Goal: Communication & Community: Answer question/provide support

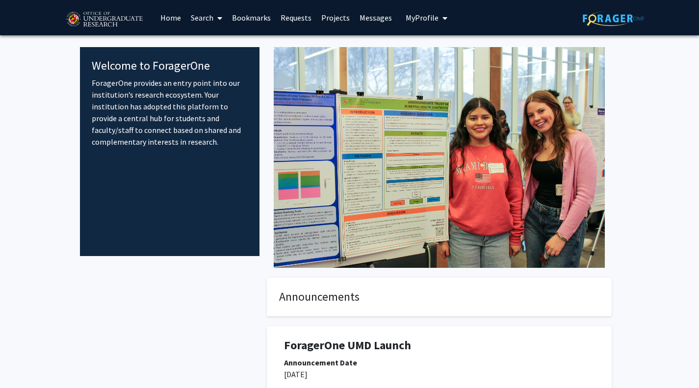
click at [439, 15] on span "My profile dropdown to access profile and logout" at bounding box center [443, 18] width 9 height 34
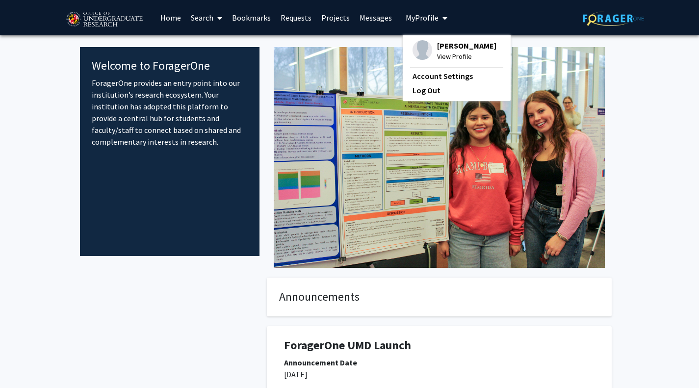
click at [213, 19] on link "Search" at bounding box center [206, 17] width 41 height 34
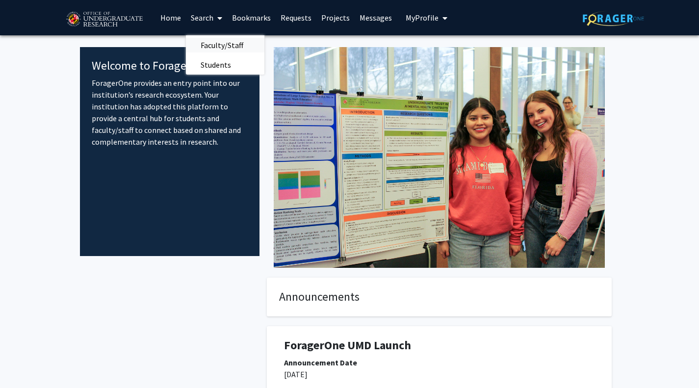
click at [212, 45] on span "Faculty/Staff" at bounding box center [222, 45] width 72 height 20
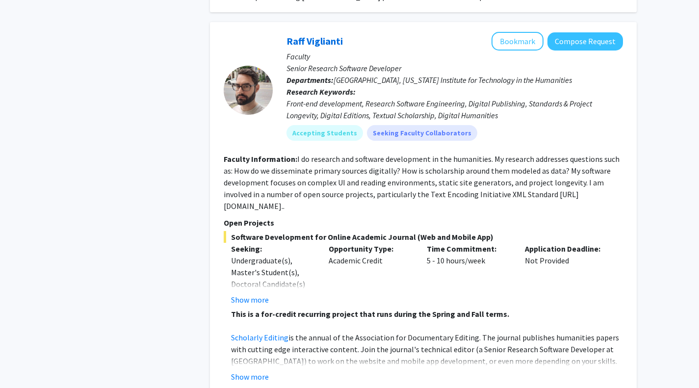
scroll to position [1132, 0]
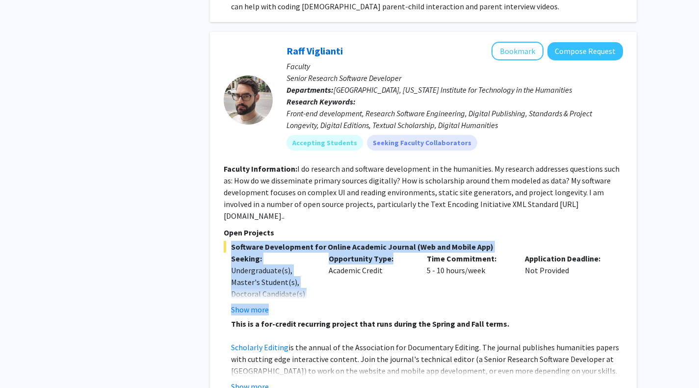
drag, startPoint x: 394, startPoint y: 233, endPoint x: 362, endPoint y: 199, distance: 47.2
click at [362, 199] on fg-search-faculty "Raff Viglianti Bookmark Compose Request Faculty Senior Research Software Develo…" at bounding box center [423, 379] width 399 height 674
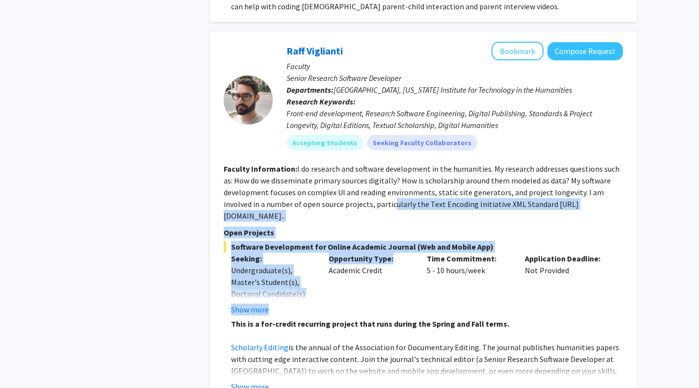
click at [358, 203] on fg-search-faculty "Raff Viglianti Bookmark Compose Request Faculty Senior Research Software Develo…" at bounding box center [423, 379] width 399 height 674
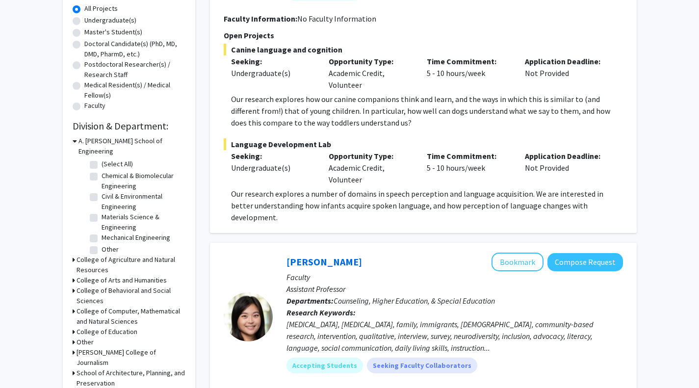
scroll to position [188, 0]
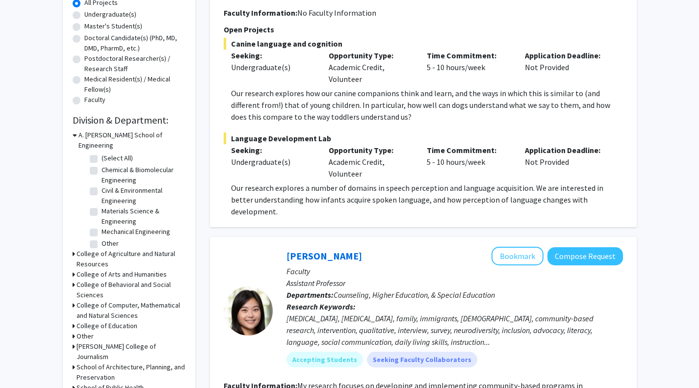
click at [102, 153] on label "(Select All)" at bounding box center [117, 158] width 31 height 10
click at [102, 153] on input "(Select All)" at bounding box center [105, 156] width 6 height 6
checkbox input "true"
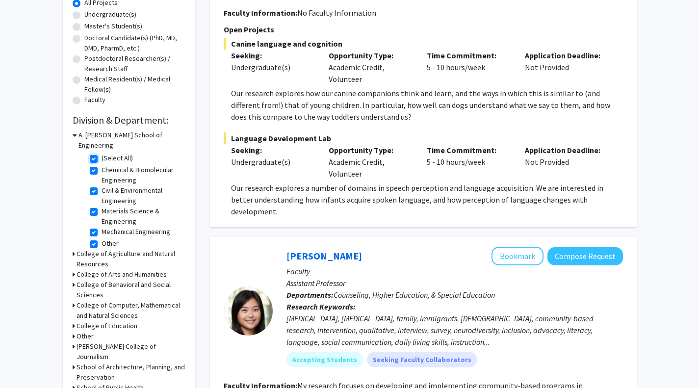
checkbox input "true"
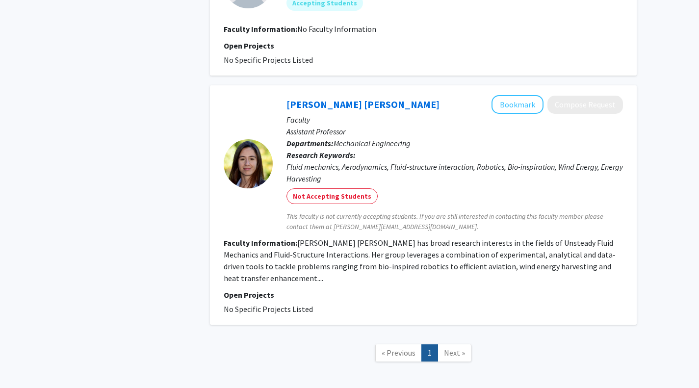
scroll to position [1513, 0]
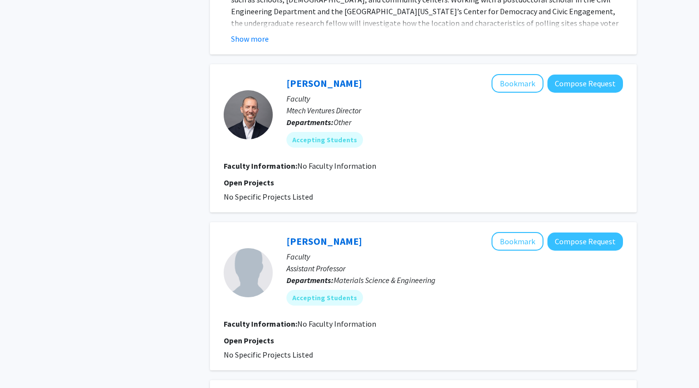
click at [268, 105] on div at bounding box center [248, 114] width 49 height 49
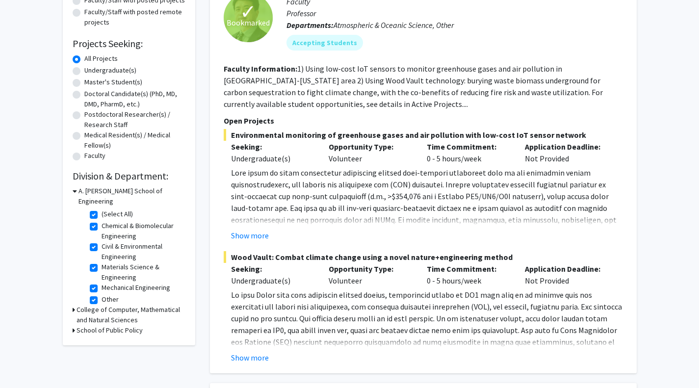
scroll to position [135, 0]
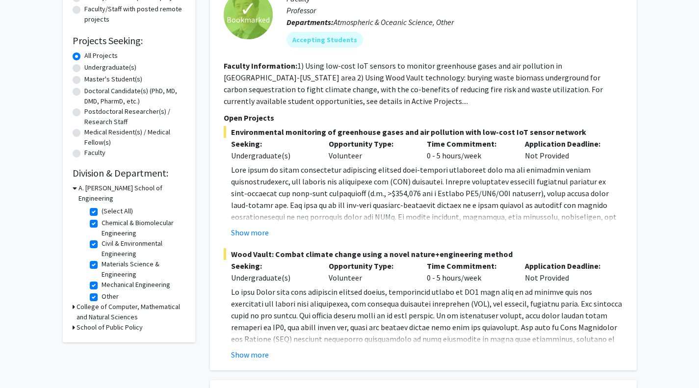
click at [90, 206] on fg-checkbox "(Select All) (Select All)" at bounding box center [136, 212] width 93 height 12
click at [102, 206] on label "(Select All)" at bounding box center [117, 211] width 31 height 10
click at [102, 206] on input "(Select All)" at bounding box center [105, 209] width 6 height 6
checkbox input "false"
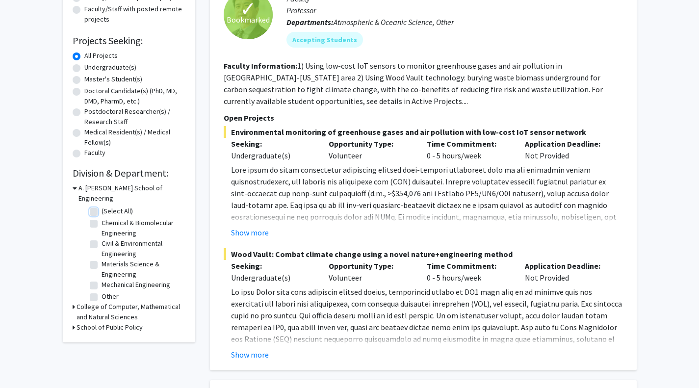
checkbox input "false"
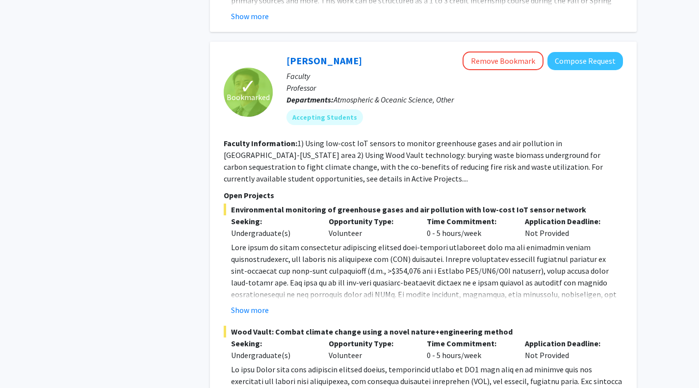
scroll to position [1824, 0]
click at [595, 52] on button "Compose Request" at bounding box center [585, 61] width 76 height 18
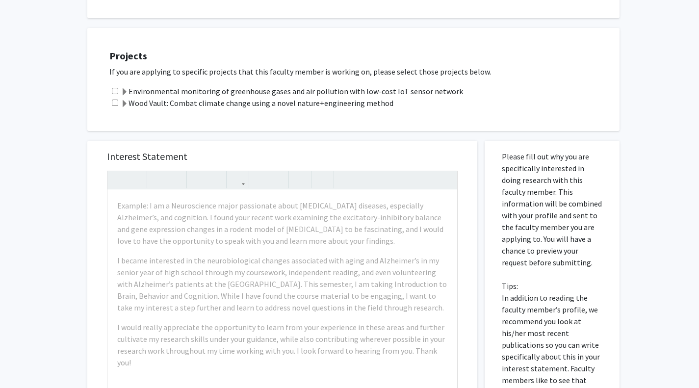
scroll to position [227, 0]
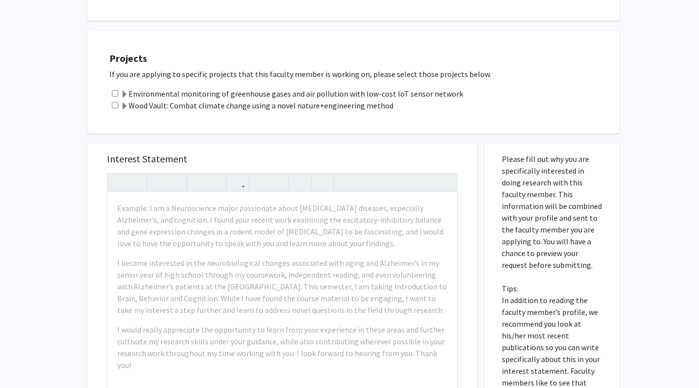
click at [116, 95] on input "checkbox" at bounding box center [115, 93] width 6 height 6
click at [116, 93] on input "checkbox" at bounding box center [115, 93] width 6 height 6
checkbox input "false"
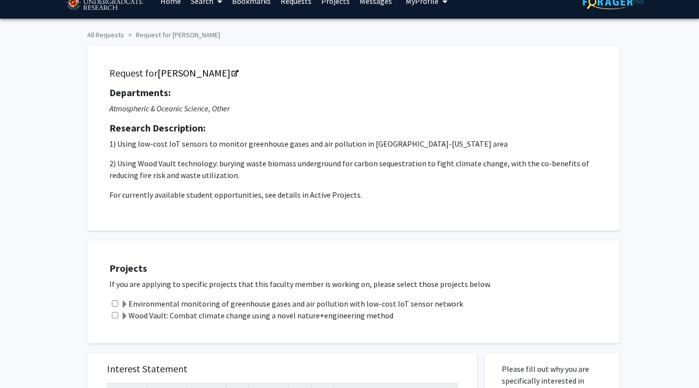
scroll to position [0, 0]
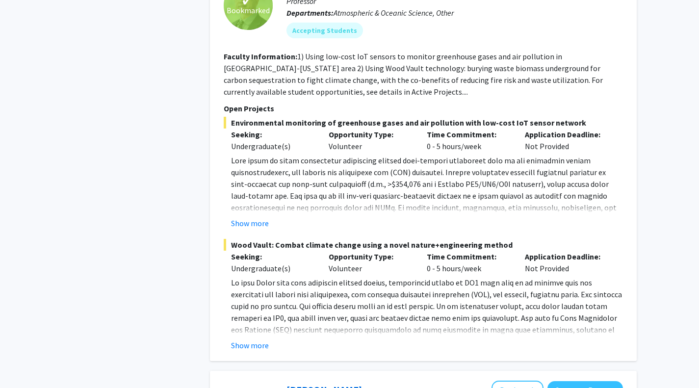
scroll to position [1913, 0]
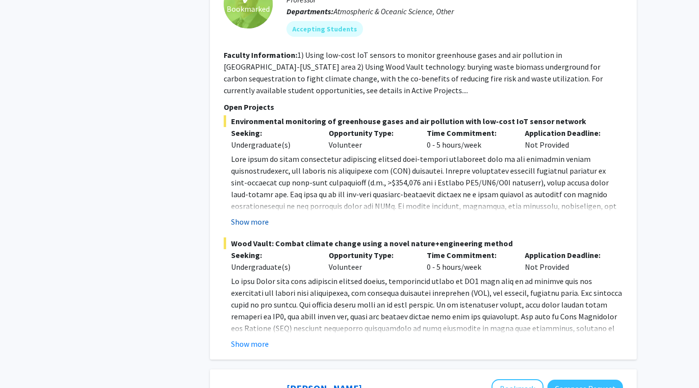
click at [262, 216] on button "Show more" at bounding box center [250, 222] width 38 height 12
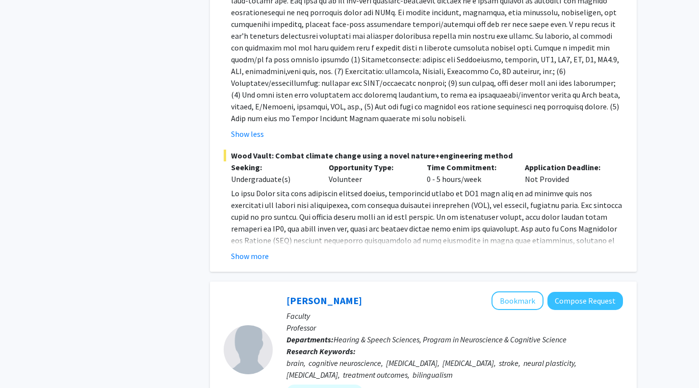
scroll to position [2107, 0]
click at [259, 250] on button "Show more" at bounding box center [250, 256] width 38 height 12
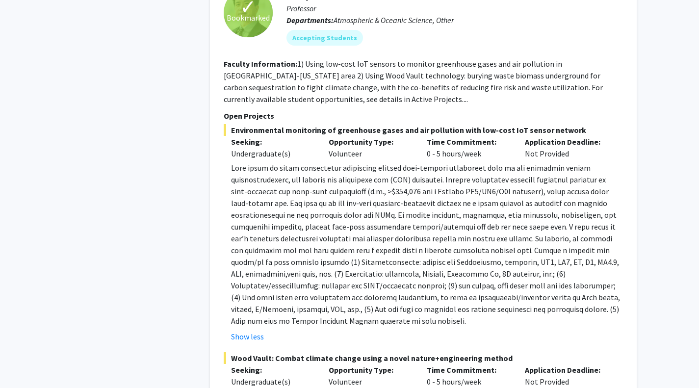
scroll to position [1905, 0]
click at [329, 205] on p at bounding box center [427, 243] width 392 height 165
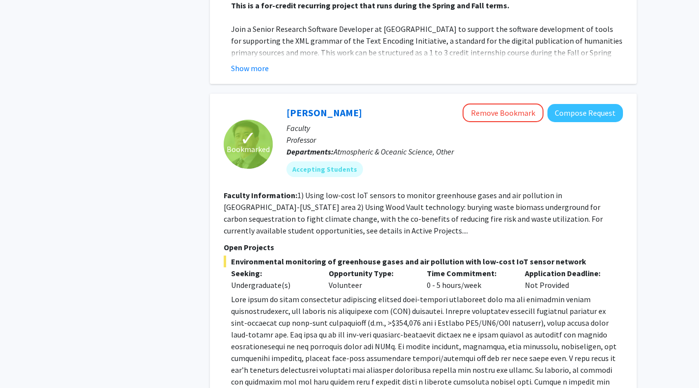
scroll to position [1766, 0]
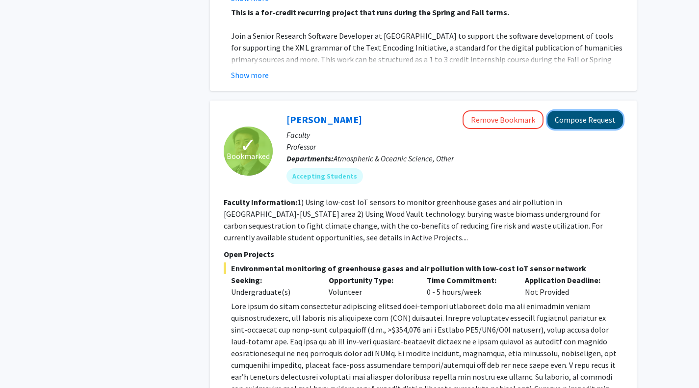
click at [605, 111] on button "Compose Request" at bounding box center [585, 120] width 76 height 18
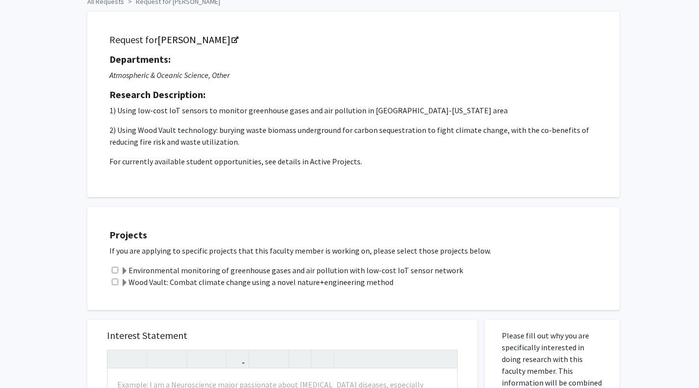
scroll to position [53, 0]
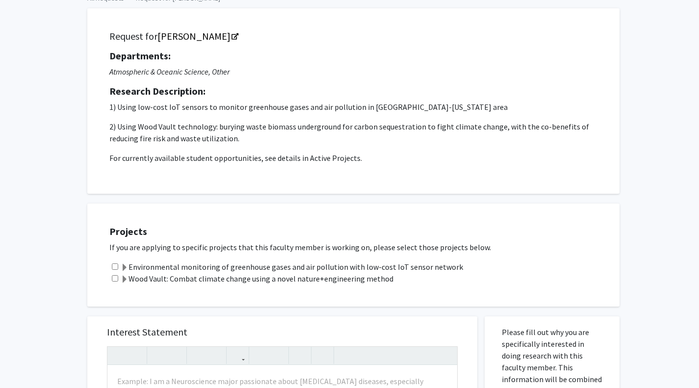
click at [110, 268] on div "Environmental monitoring of greenhouse gases and air pollution with low-cost Io…" at bounding box center [359, 267] width 500 height 12
click at [115, 264] on input "checkbox" at bounding box center [115, 266] width 6 height 6
checkbox input "true"
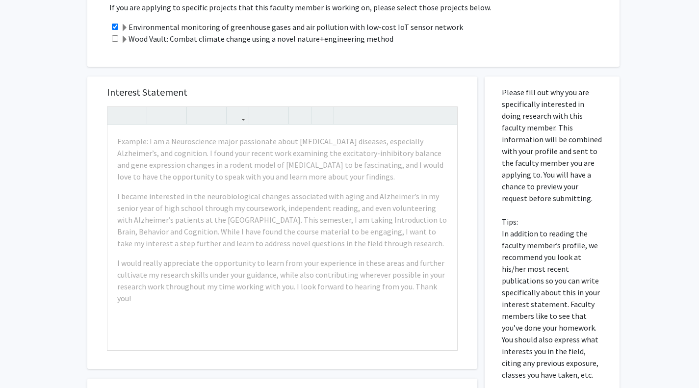
scroll to position [297, 0]
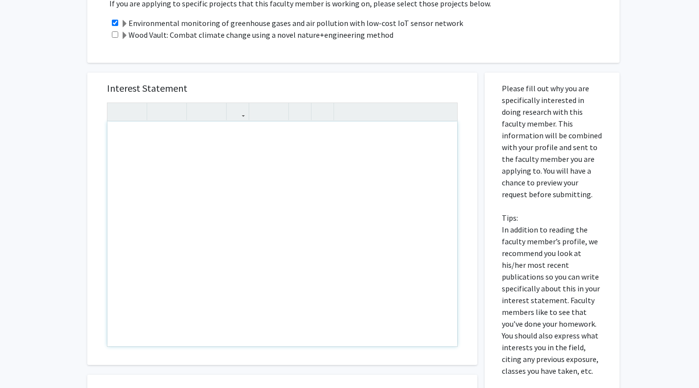
click at [284, 223] on div "Note to users with screen readers: Please press Alt+0 or Option+0 to deactivate…" at bounding box center [282, 234] width 350 height 225
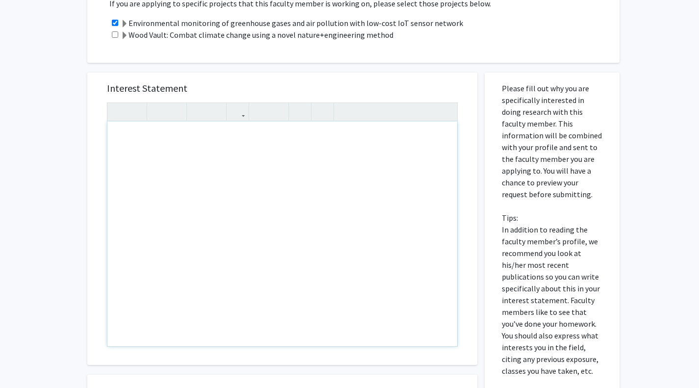
click at [284, 223] on div "Note to users with screen readers: Please press Alt+0 or Option+0 to deactivate…" at bounding box center [282, 234] width 350 height 225
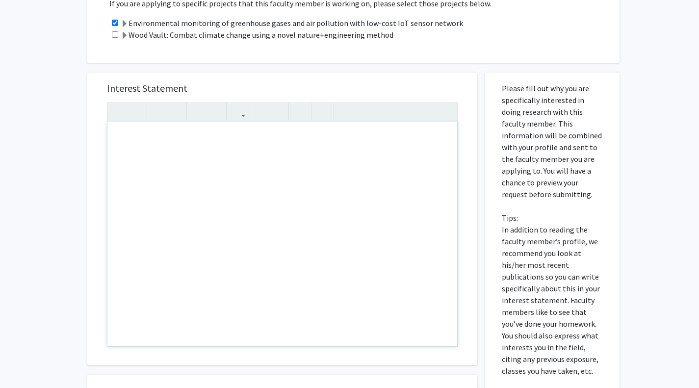
click at [284, 223] on div "Note to users with screen readers: Please press Alt+0 or Option+0 to deactivate…" at bounding box center [282, 234] width 350 height 225
drag, startPoint x: 284, startPoint y: 223, endPoint x: 253, endPoint y: 226, distance: 31.1
click at [253, 226] on div "Note to users with screen readers: Please press Alt+0 or Option+0 to deactivate…" at bounding box center [282, 234] width 350 height 225
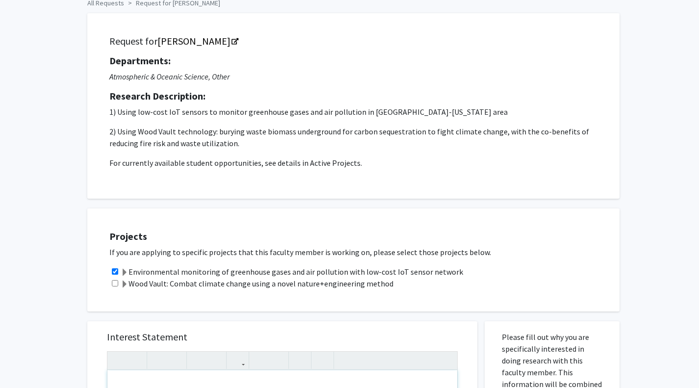
scroll to position [0, 0]
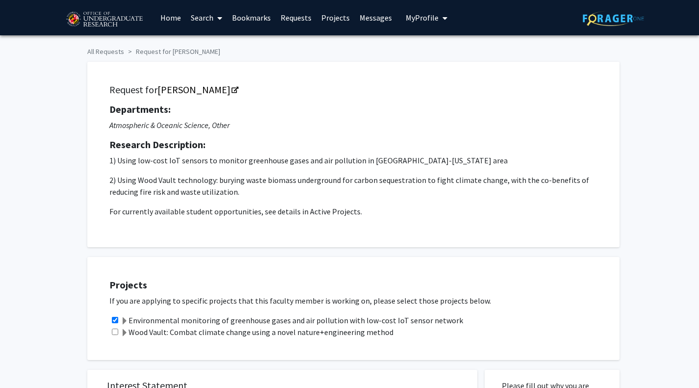
click at [605, 26] on link at bounding box center [613, 17] width 61 height 34
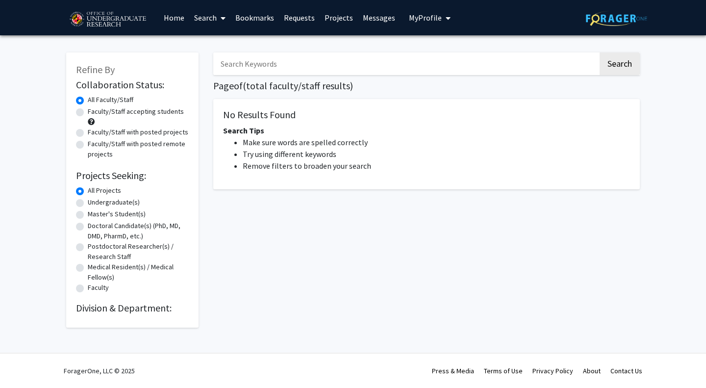
click at [427, 14] on span "My Profile" at bounding box center [425, 18] width 33 height 10
click at [437, 37] on div "Aditya Jatania View Profile Account Settings Log Out" at bounding box center [460, 68] width 108 height 66
click at [441, 51] on span "View Profile" at bounding box center [470, 56] width 59 height 11
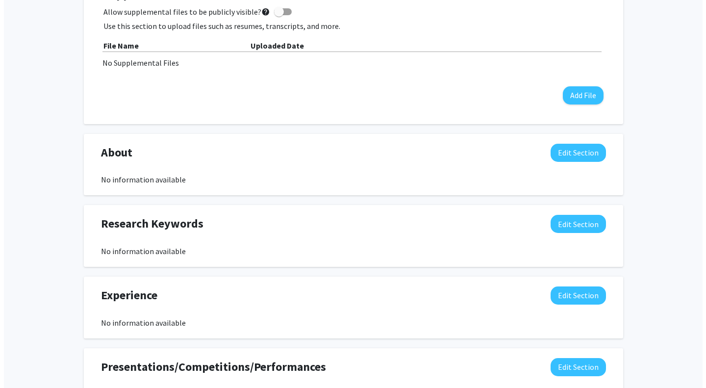
scroll to position [131, 0]
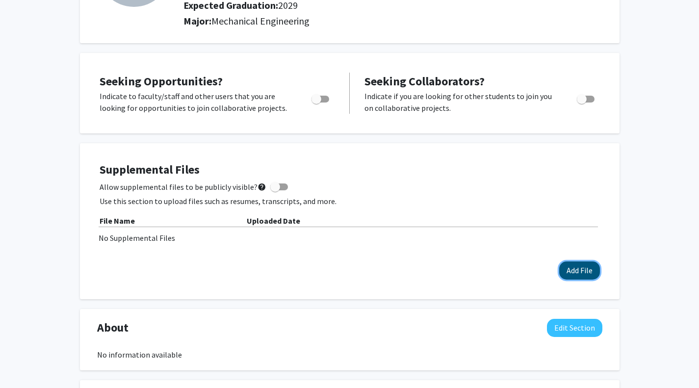
click at [585, 268] on button "Add File" at bounding box center [579, 270] width 41 height 18
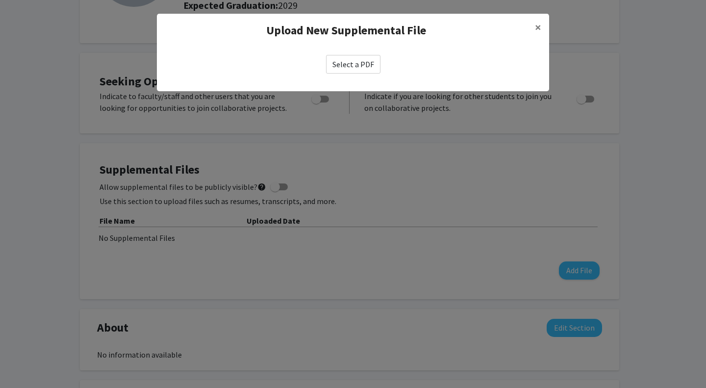
click at [334, 61] on label "Select a PDF" at bounding box center [353, 64] width 54 height 19
click at [0, 0] on input "Select a PDF" at bounding box center [0, 0] width 0 height 0
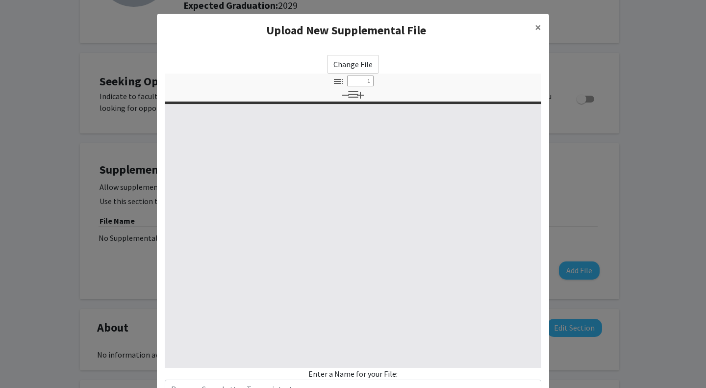
select select "custom"
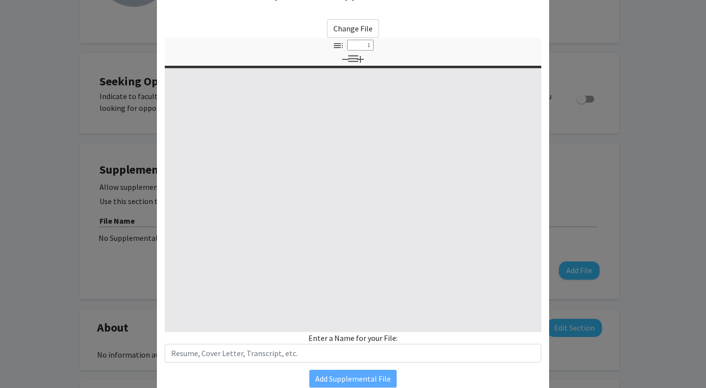
scroll to position [77, 0]
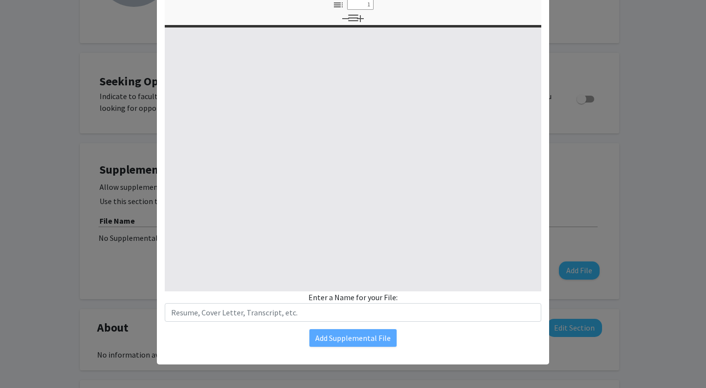
type input "0"
select select "custom"
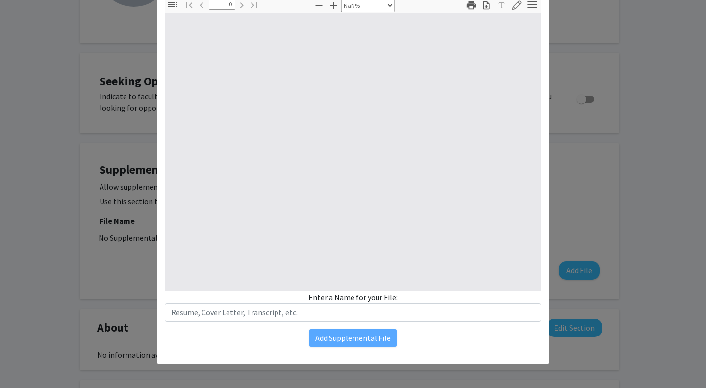
type input "1"
select select "auto"
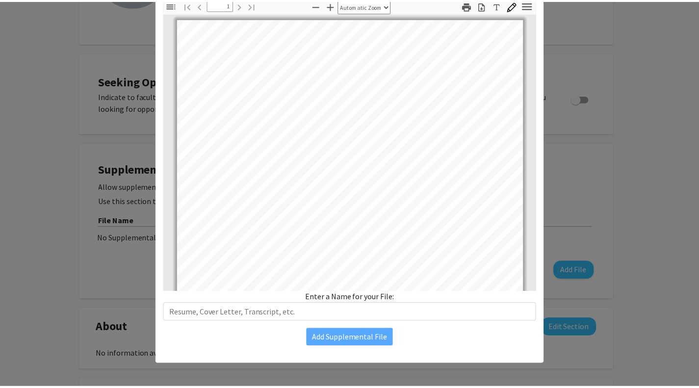
scroll to position [183, 0]
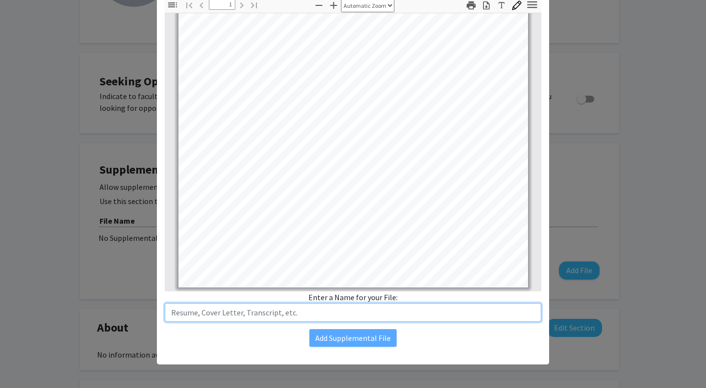
click at [336, 319] on input "text" at bounding box center [353, 312] width 377 height 19
type input "Resume"
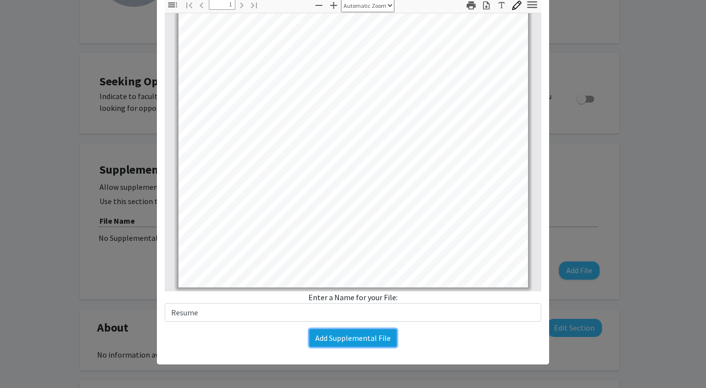
click at [348, 342] on button "Add Supplemental File" at bounding box center [353, 338] width 87 height 18
click at [355, 333] on button "Add Supplemental File" at bounding box center [353, 338] width 87 height 18
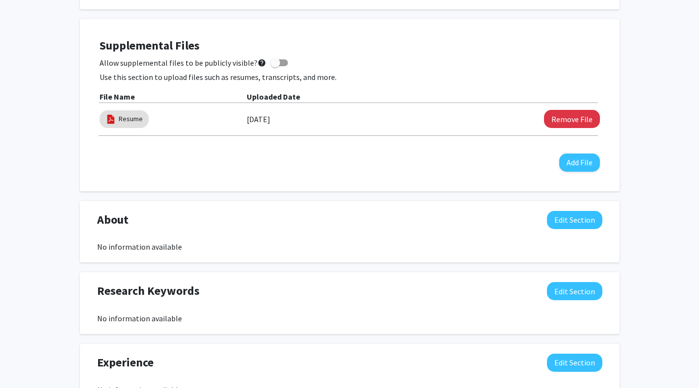
scroll to position [0, 0]
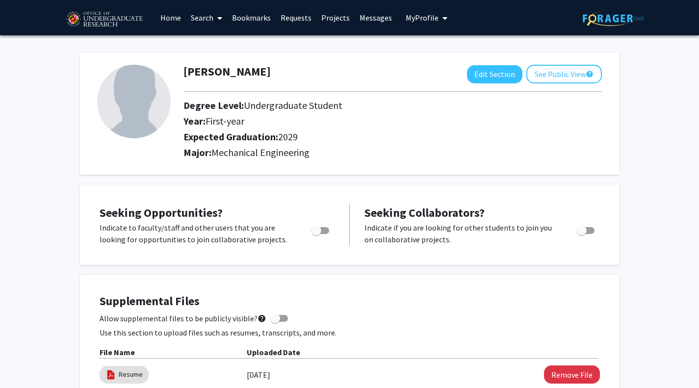
click at [209, 21] on link "Search" at bounding box center [206, 17] width 41 height 34
click at [253, 17] on link "Bookmarks" at bounding box center [251, 17] width 49 height 34
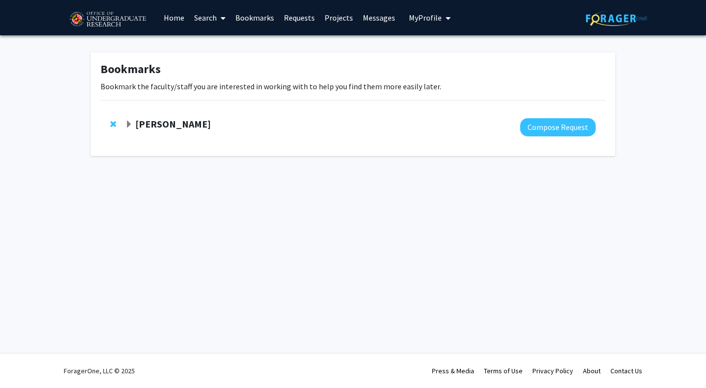
click at [162, 121] on strong "[PERSON_NAME]" at bounding box center [173, 124] width 76 height 12
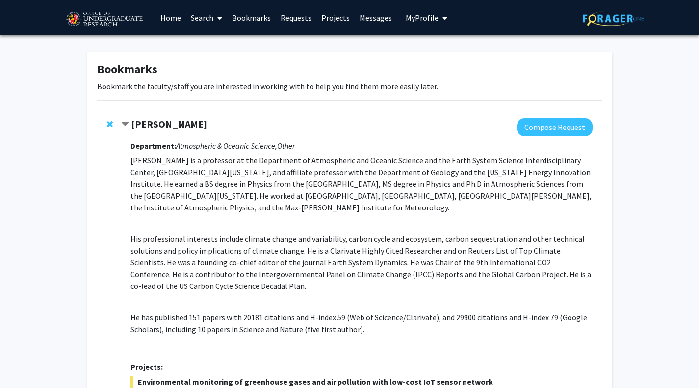
scroll to position [312, 0]
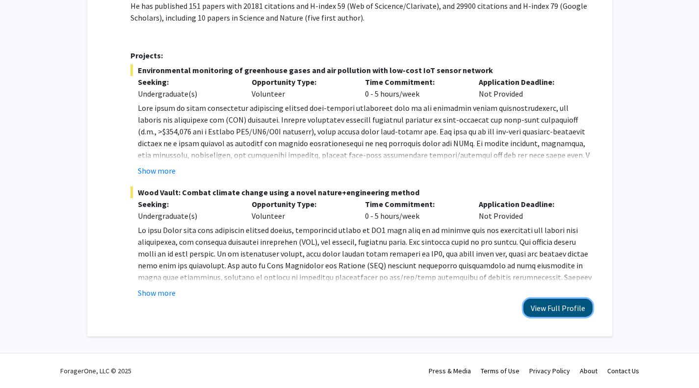
click at [564, 311] on button "View Full Profile" at bounding box center [557, 308] width 69 height 18
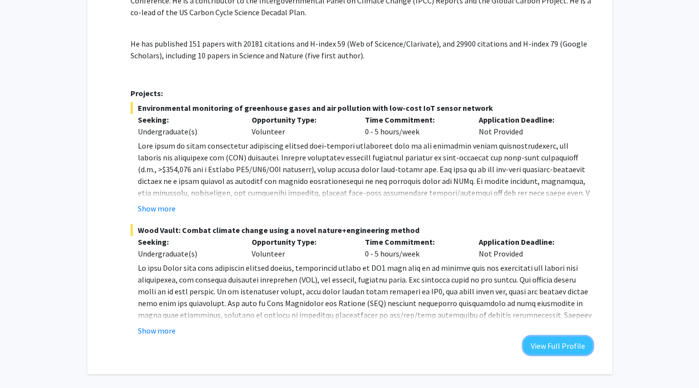
scroll to position [273, 0]
click at [156, 208] on button "Show more" at bounding box center [157, 209] width 38 height 12
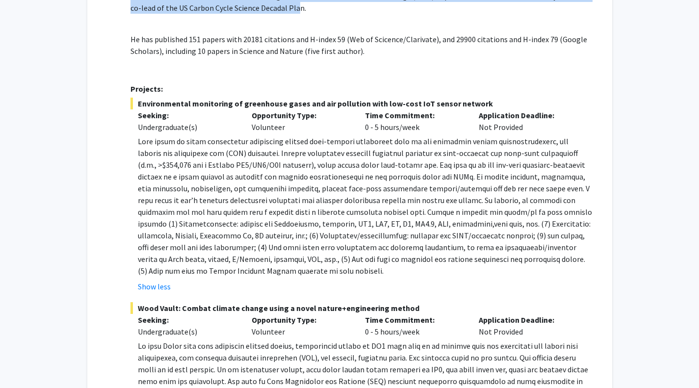
scroll to position [0, 0]
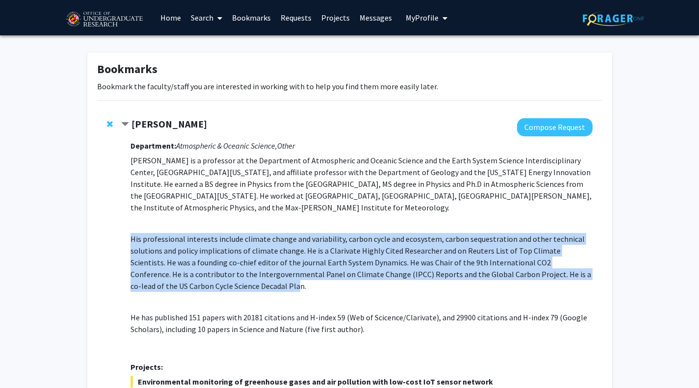
drag, startPoint x: 216, startPoint y: 3, endPoint x: 309, endPoint y: 295, distance: 306.3
click at [309, 295] on p "Ning Zeng is a professor at the Department of Atmospheric and Oceanic Science a…" at bounding box center [361, 255] width 462 height 200
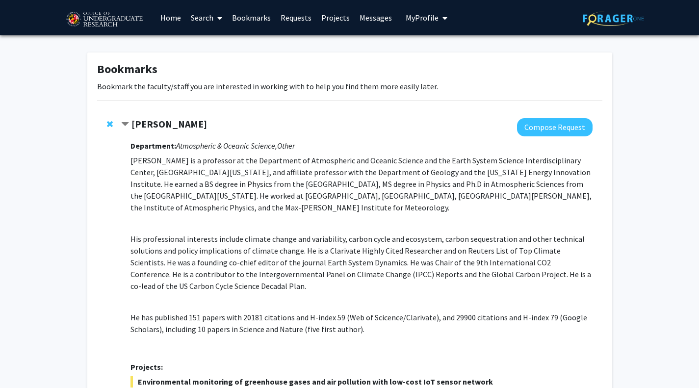
click at [303, 276] on p "His professional interests include climate change and variability, carbon cycle…" at bounding box center [361, 262] width 462 height 59
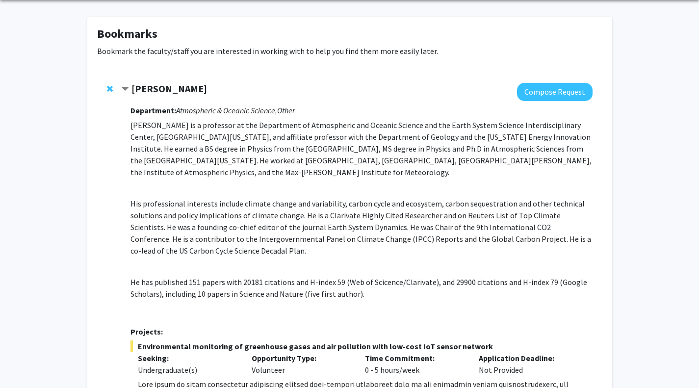
scroll to position [214, 0]
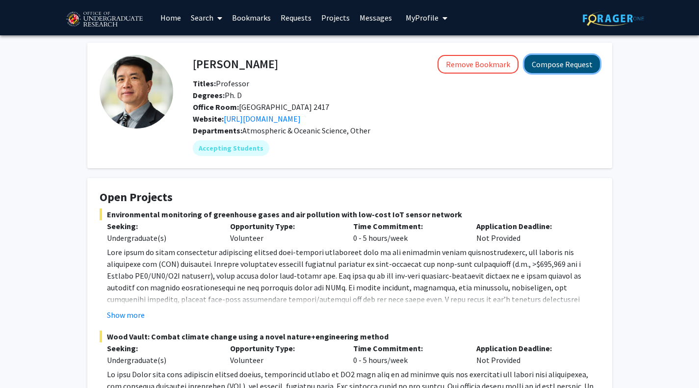
click at [584, 61] on button "Compose Request" at bounding box center [562, 64] width 76 height 18
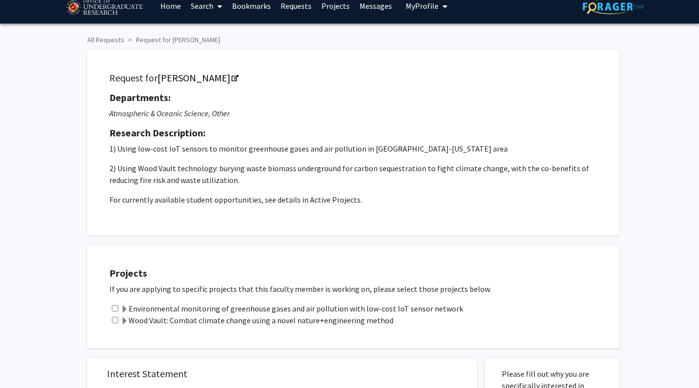
scroll to position [11, 0]
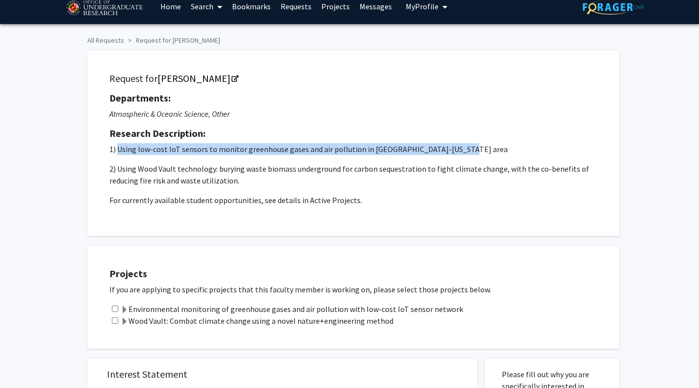
drag, startPoint x: 473, startPoint y: 148, endPoint x: 117, endPoint y: 146, distance: 356.2
click at [117, 146] on p "1) Using low-cost IoT sensors to monitor greenhouse gases and air pollution in …" at bounding box center [353, 149] width 488 height 12
copy p "Using low-cost IoT sensors to monitor greenhouse gases and air pollution in [GE…"
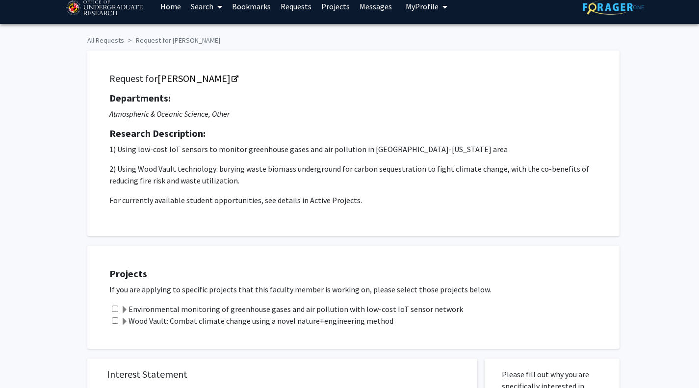
click at [369, 85] on div "Request for Ning Zeng Departments: Atmospheric & Oceanic Science, Other Researc…" at bounding box center [354, 143] width 508 height 161
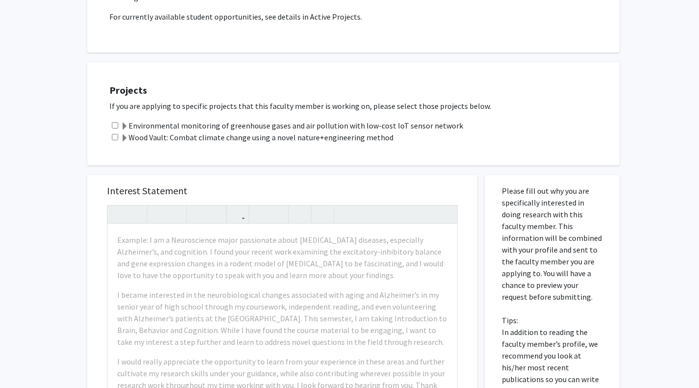
scroll to position [196, 0]
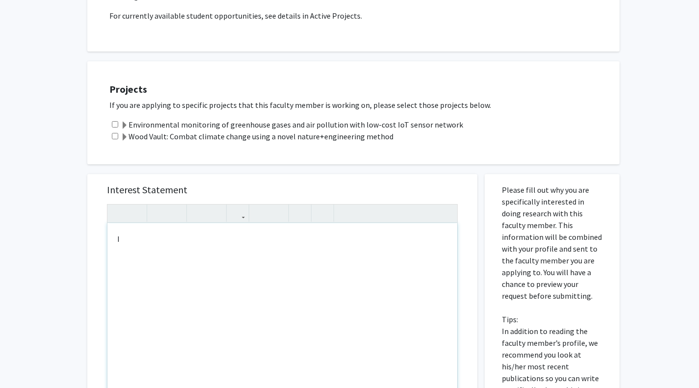
type textarea "I"
click at [345, 164] on div "Projects If you are applying to specific projects that this faculty member is w…" at bounding box center [353, 112] width 532 height 103
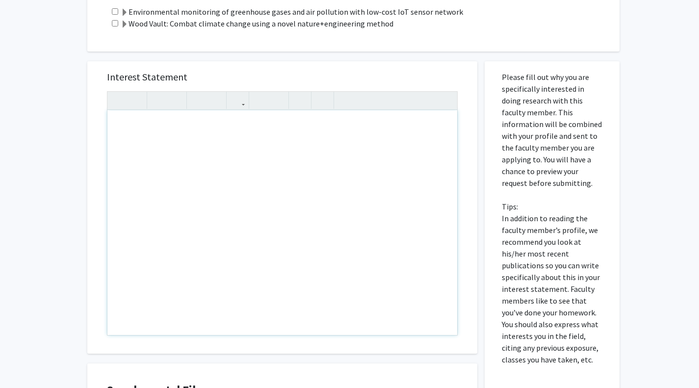
scroll to position [339, 0]
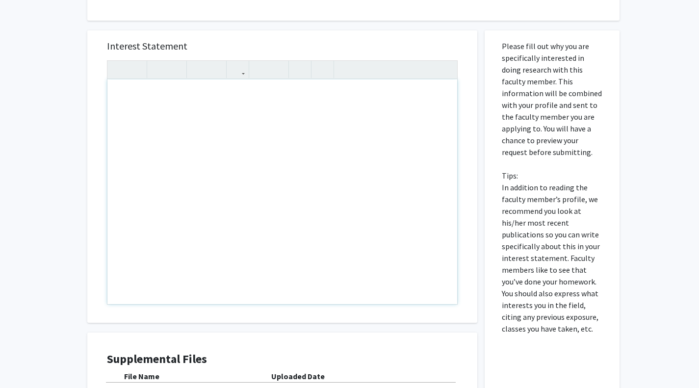
click at [203, 234] on div "Note to users with screen readers: Please press Alt+0 or Option+0 to deactivate…" at bounding box center [282, 191] width 350 height 225
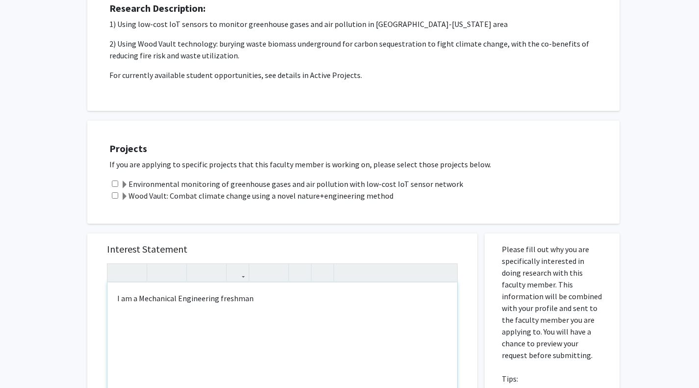
scroll to position [135, 0]
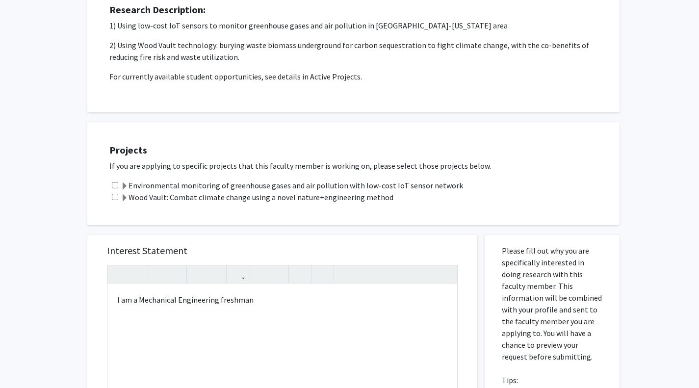
click at [160, 185] on label "Environmental monitoring of greenhouse gases and air pollution with low-cost Io…" at bounding box center [292, 186] width 342 height 12
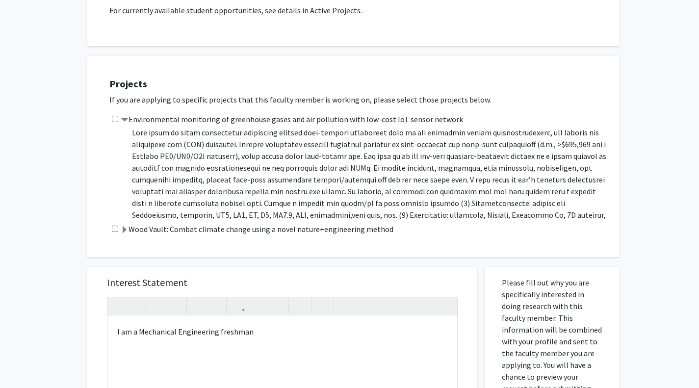
scroll to position [10, 0]
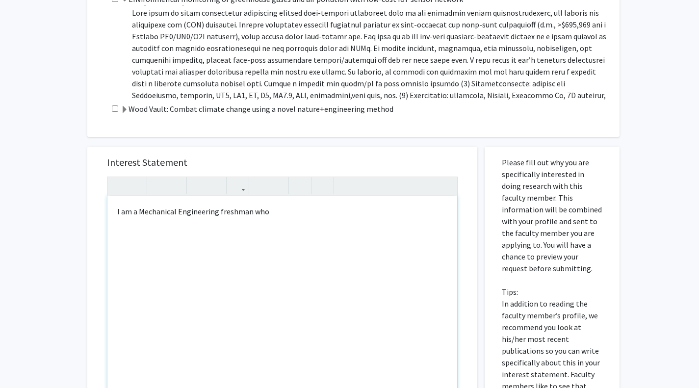
scroll to position [317, 0]
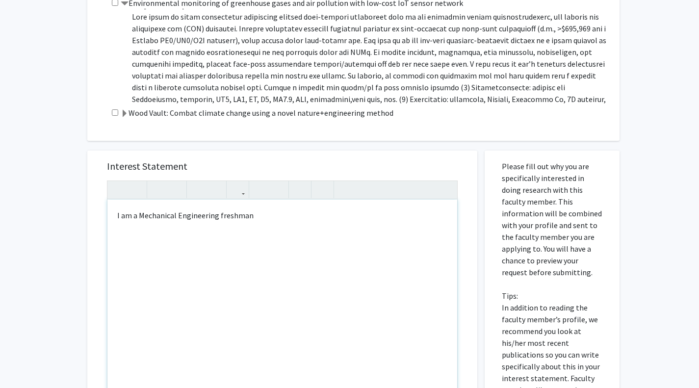
type textarea "I am a Mechanical Engineering freshman&nbsp;"
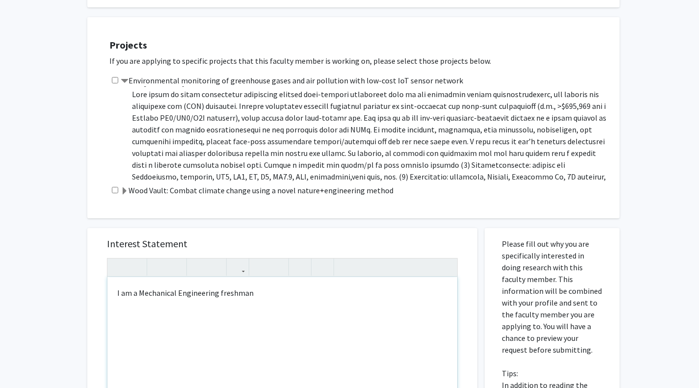
scroll to position [241, 0]
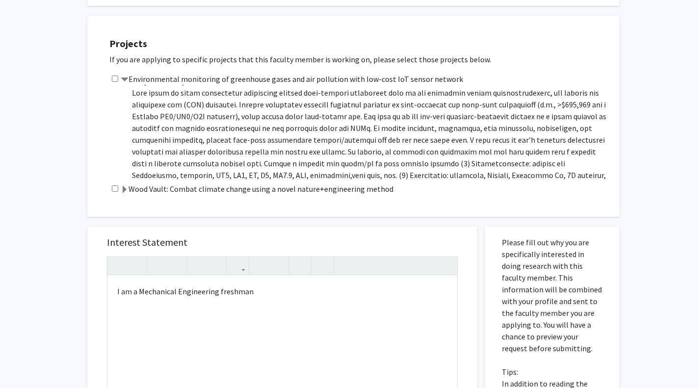
click at [116, 75] on div "Environmental monitoring of greenhouse gases and air pollution with low-cost Io…" at bounding box center [359, 128] width 500 height 110
click at [114, 78] on input "checkbox" at bounding box center [115, 79] width 6 height 6
checkbox input "true"
click at [282, 293] on div "I am a Mechanical Engineering freshman" at bounding box center [282, 388] width 350 height 225
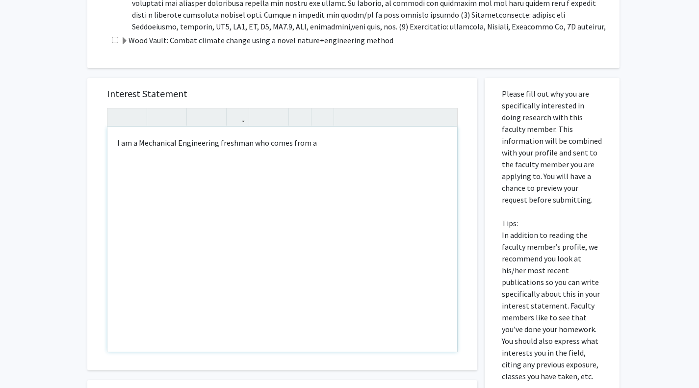
scroll to position [390, 0]
click at [299, 230] on div "I am a Mechanical Engineering freshman who comes from a" at bounding box center [282, 239] width 350 height 225
click at [334, 148] on div "I am a Mechanical Engineering freshman who comes from a" at bounding box center [282, 239] width 350 height 225
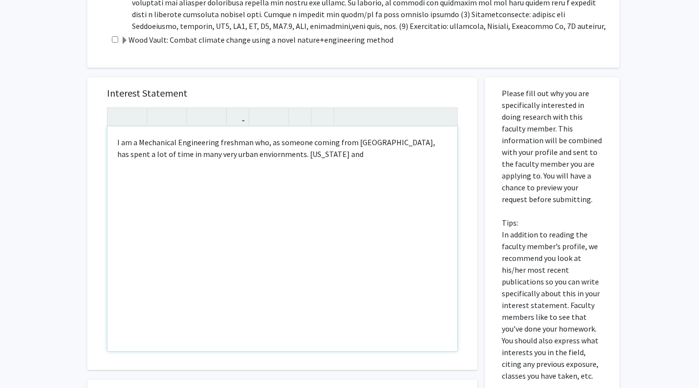
click at [226, 157] on div "I am a Mechanical Engineering freshman who, as someone coming from [GEOGRAPHIC_…" at bounding box center [282, 239] width 350 height 225
click at [312, 169] on div "I am a Mechanical Engineering freshman who, as someone coming from [GEOGRAPHIC_…" at bounding box center [282, 239] width 350 height 225
click at [354, 142] on div "I am a Mechanical Engineering freshman who, as someone coming from [GEOGRAPHIC_…" at bounding box center [282, 239] width 350 height 225
click at [352, 159] on div "I am a Mechanical Engineering freshman who, as someone coming from [US_STATE], …" at bounding box center [282, 239] width 350 height 225
click at [318, 153] on div "I am a Mechanical Engineering freshman who, as someone coming from [US_STATE], …" at bounding box center [282, 239] width 350 height 225
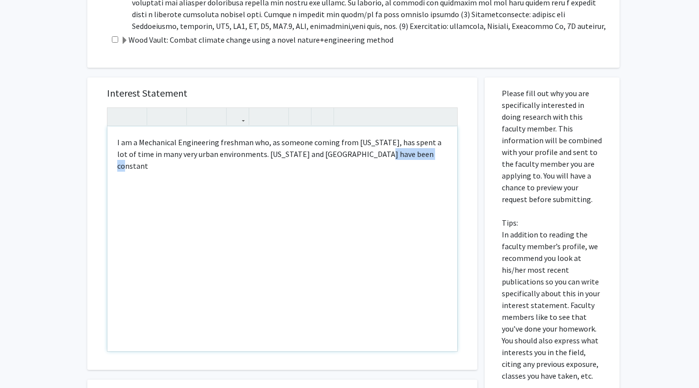
drag, startPoint x: 416, startPoint y: 160, endPoint x: 362, endPoint y: 157, distance: 55.0
click at [362, 157] on div "I am a Mechanical Engineering freshman who, as someone coming from [US_STATE], …" at bounding box center [282, 239] width 350 height 225
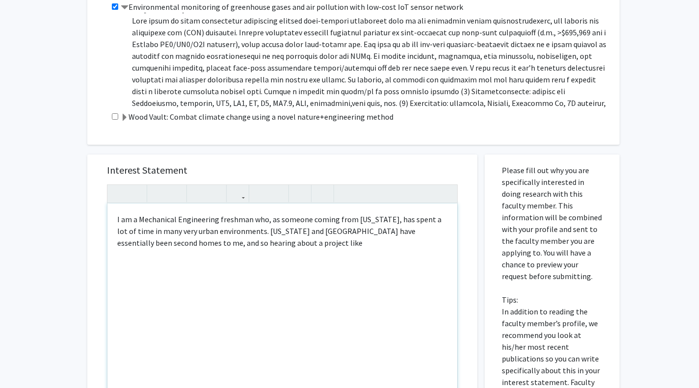
scroll to position [305, 0]
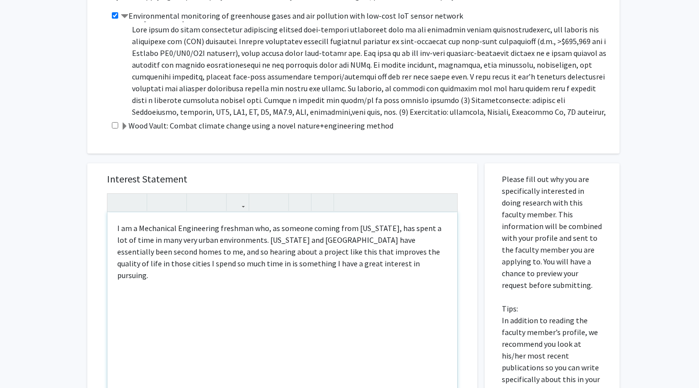
click at [167, 253] on div "I am a Mechanical Engineering freshman who, as someone coming from [US_STATE], …" at bounding box center [282, 324] width 350 height 225
click at [376, 266] on div "I am a Mechanical Engineering freshman who, as someone coming from [US_STATE], …" at bounding box center [282, 324] width 350 height 225
drag, startPoint x: 375, startPoint y: 269, endPoint x: 201, endPoint y: 270, distance: 174.2
click at [201, 270] on div "I am a Mechanical Engineering freshman who, as someone coming from [US_STATE], …" at bounding box center [282, 324] width 350 height 225
click at [358, 260] on div "I am a Mechanical Engineering freshman who, as someone coming from [US_STATE], …" at bounding box center [282, 324] width 350 height 225
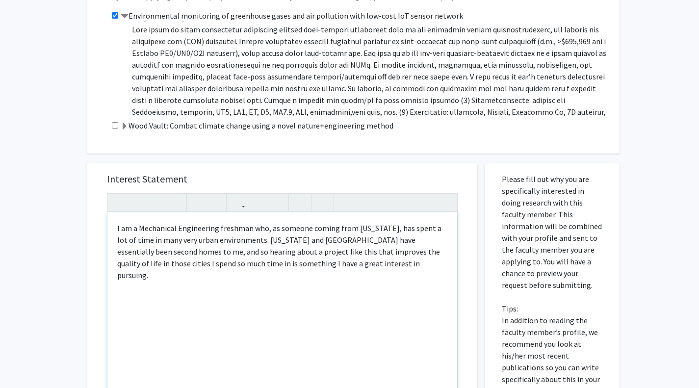
click at [358, 260] on div "I am a Mechanical Engineering freshman who, as someone coming from [US_STATE], …" at bounding box center [282, 324] width 350 height 225
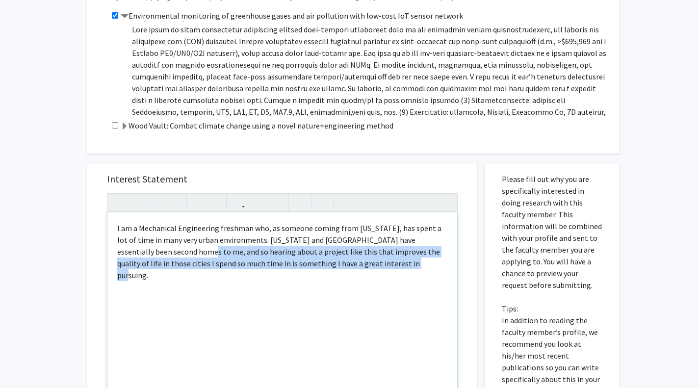
drag, startPoint x: 358, startPoint y: 260, endPoint x: 158, endPoint y: 252, distance: 200.3
click at [158, 252] on div "I am a Mechanical Engineering freshman who, as someone coming from [US_STATE], …" at bounding box center [282, 324] width 350 height 225
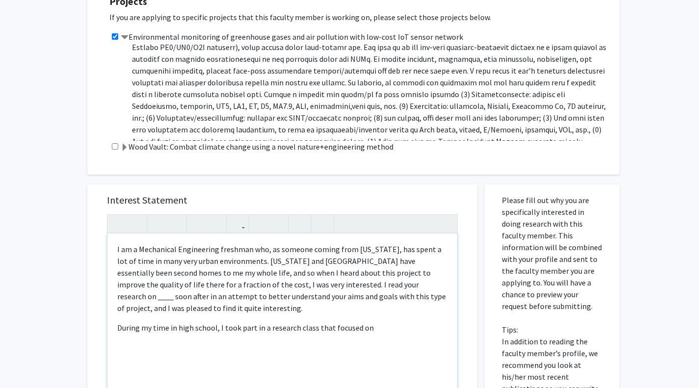
scroll to position [38, 0]
click at [385, 327] on p "During my time in high school, I took part in a research class that focused on" at bounding box center [282, 328] width 330 height 12
click at [385, 329] on p "During my time in high school, I took part in a research class that focused on" at bounding box center [282, 328] width 330 height 12
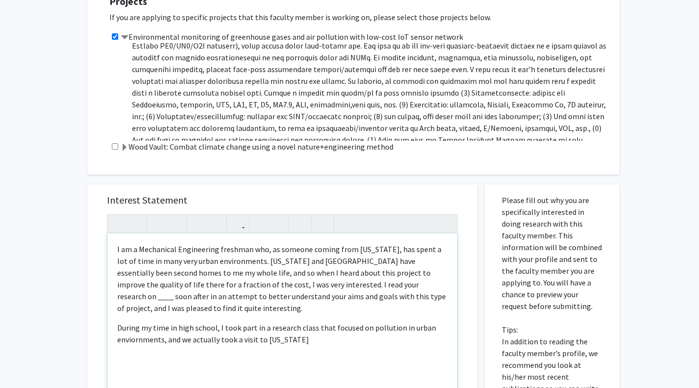
drag, startPoint x: 144, startPoint y: 331, endPoint x: 136, endPoint y: 342, distance: 14.4
click at [136, 342] on p "During my time in high school, I took part in a research class that focused on …" at bounding box center [282, 334] width 330 height 24
click at [310, 344] on p "During my time in high school, I took part in a research class that focused on …" at bounding box center [282, 334] width 330 height 24
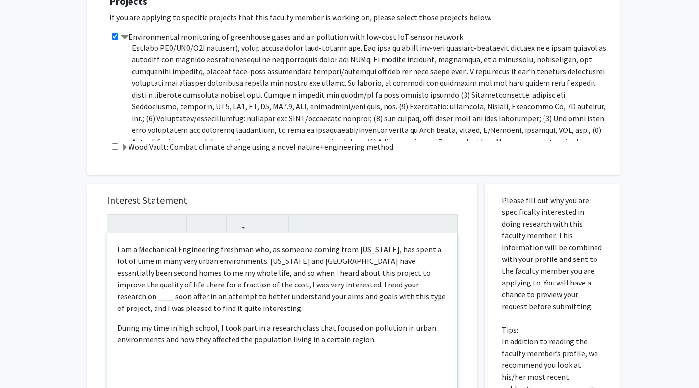
scroll to position [348, 0]
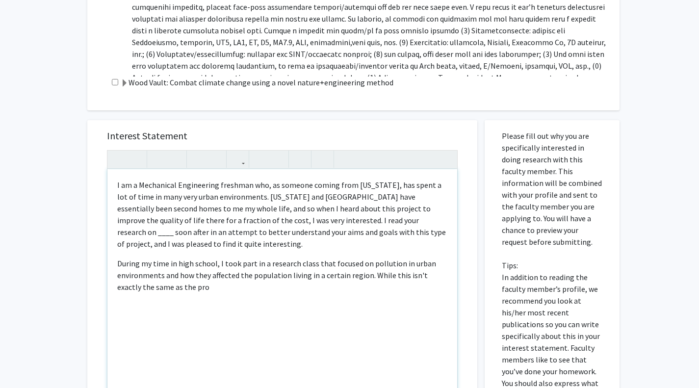
type textarea "<p>I am a Mechanical Engineering freshman who, as someone coming from [US_STATE…"
click at [192, 289] on p "During my time in high school, I took part in a research class that focused on …" at bounding box center [282, 275] width 330 height 35
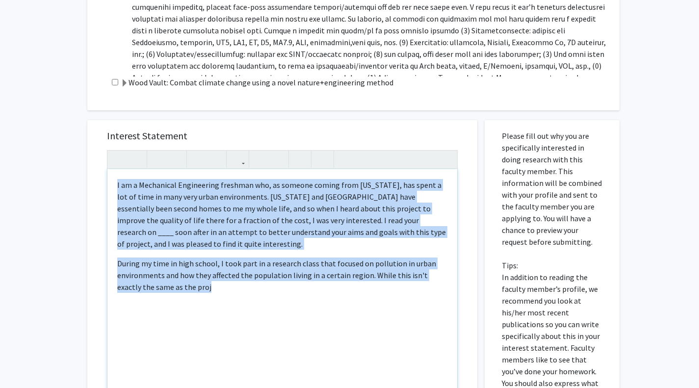
drag, startPoint x: 192, startPoint y: 290, endPoint x: 116, endPoint y: 181, distance: 133.1
click at [116, 181] on div "I am a Mechanical Engineering freshman who, as someone coming from [US_STATE], …" at bounding box center [282, 281] width 350 height 225
copy div "I am a Mechanical Engineering freshman who, as someone coming from [US_STATE], …"
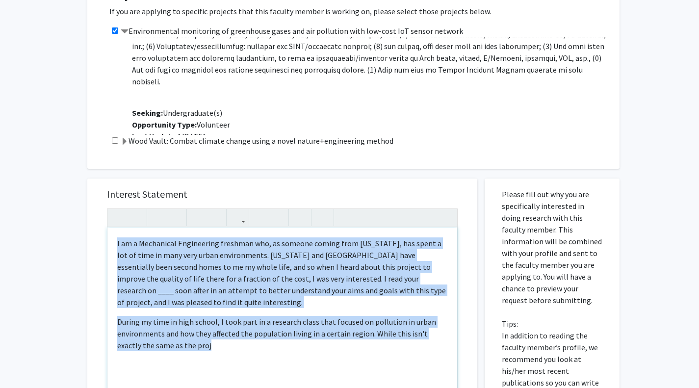
scroll to position [103, 0]
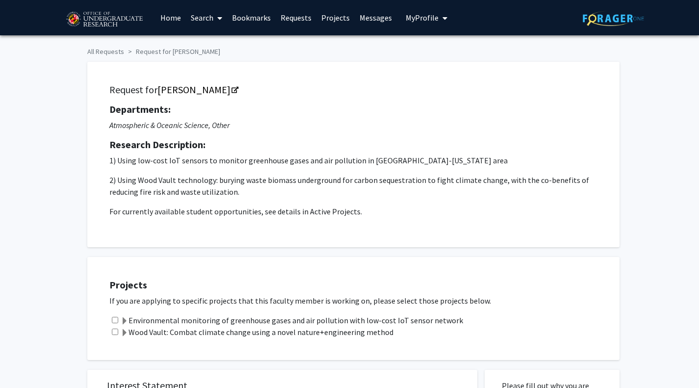
scroll to position [294, 0]
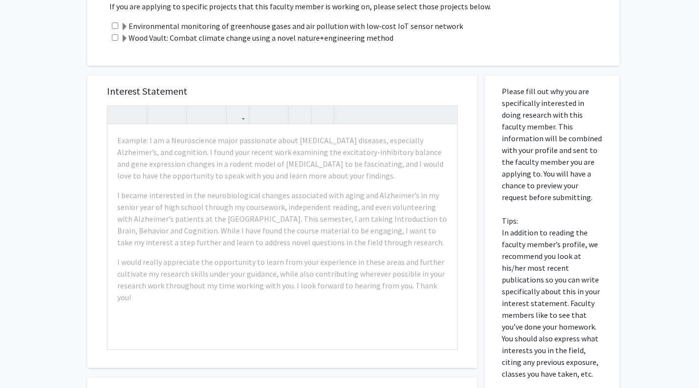
click at [260, 65] on div "Projects If you are applying to specific projects that this faculty member is w…" at bounding box center [353, 14] width 532 height 103
